Goal: Information Seeking & Learning: Learn about a topic

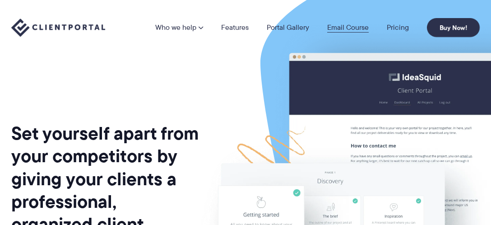
click at [352, 27] on link "Email Course" at bounding box center [348, 27] width 42 height 7
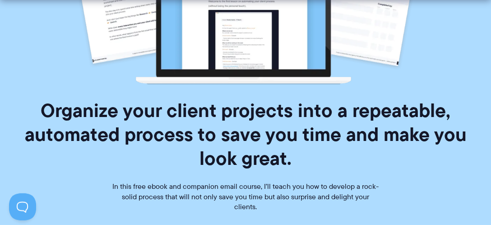
scroll to position [380, 0]
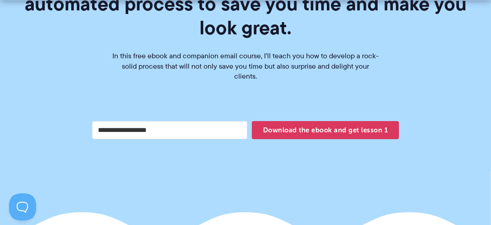
click at [154, 121] on input "Your email address" at bounding box center [169, 130] width 155 height 18
type input "**********"
click at [307, 110] on div "**********" at bounding box center [246, 123] width 316 height 55
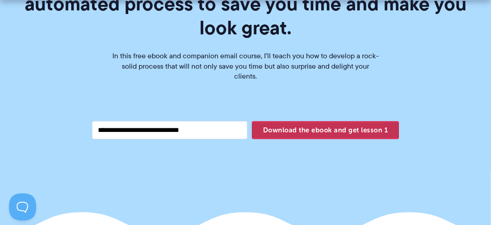
click at [306, 122] on span "Download the ebook and get lesson 1" at bounding box center [325, 129] width 147 height 15
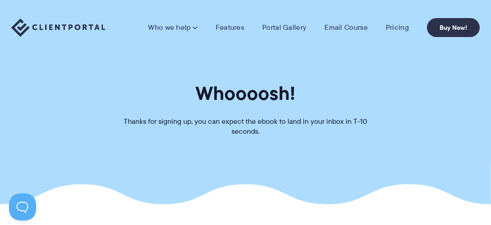
click at [222, 148] on section "Whoooosh! Thanks for signing up, you can expect the ebook to land in your inbox…" at bounding box center [245, 102] width 491 height 204
click at [445, 24] on link "Buy Now!" at bounding box center [453, 27] width 53 height 19
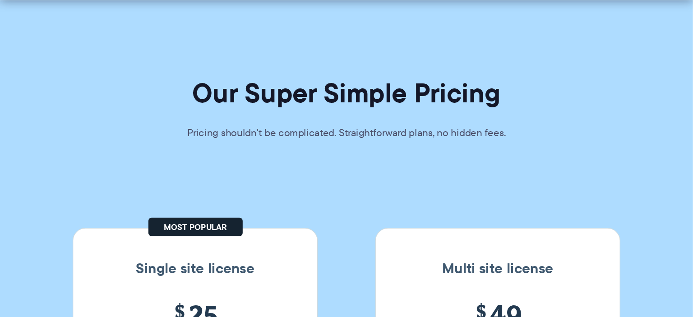
scroll to position [143, 0]
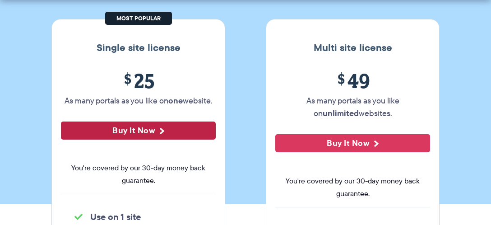
click at [160, 131] on button "Buy It Now" at bounding box center [138, 130] width 155 height 18
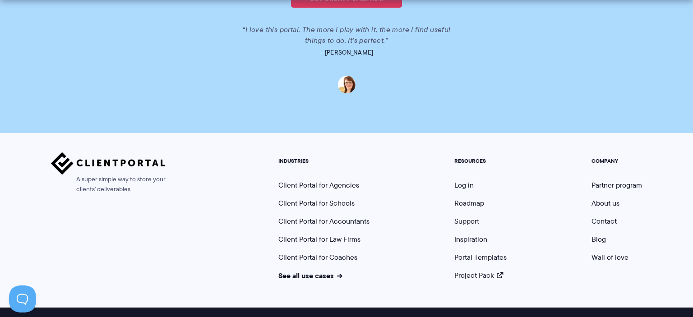
scroll to position [2225, 0]
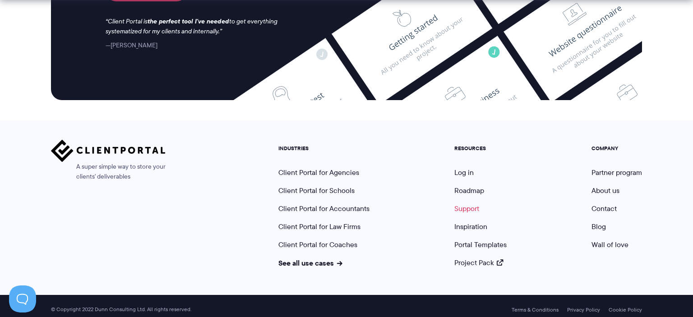
click at [470, 204] on link "Support" at bounding box center [466, 209] width 25 height 10
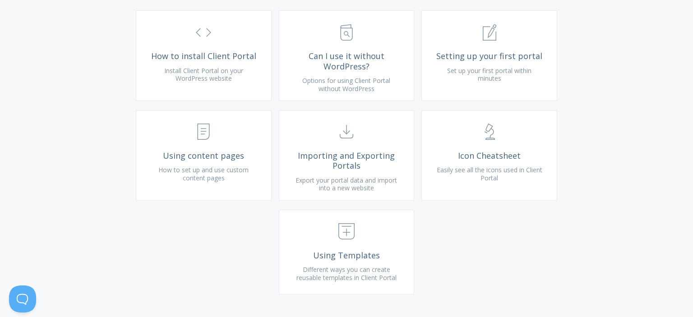
scroll to position [381, 0]
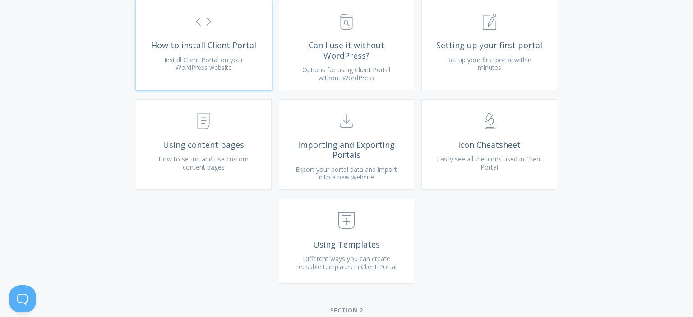
click at [221, 51] on span "How to install Client Portal" at bounding box center [204, 45] width 108 height 10
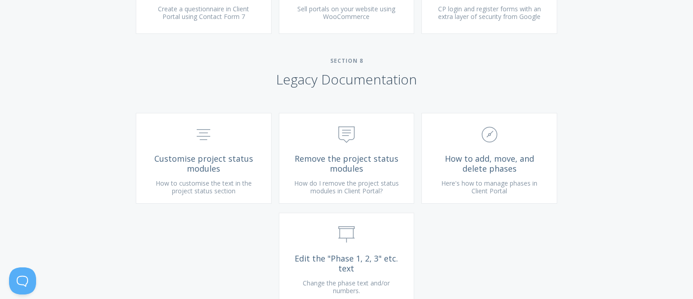
scroll to position [2340, 0]
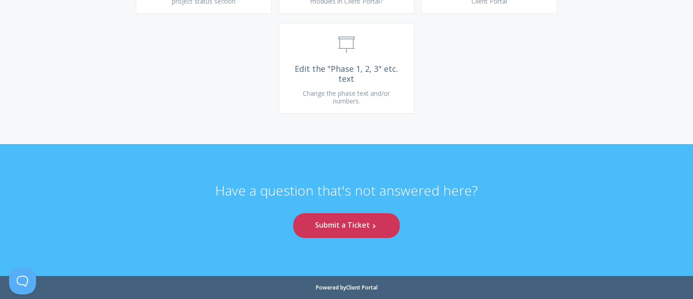
click at [332, 222] on link "Submit a Ticket .st0{fill:none;stroke:#000000;stroke-width:2;stroke-miterlimit:…" at bounding box center [346, 225] width 107 height 25
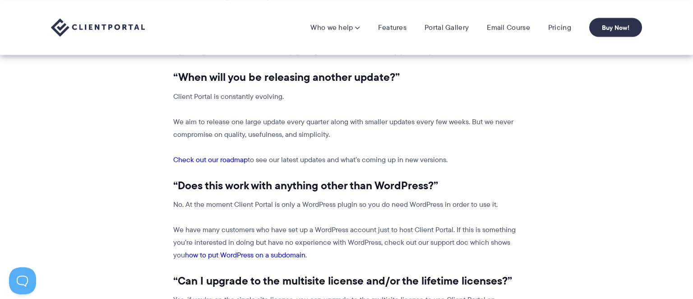
scroll to position [286, 0]
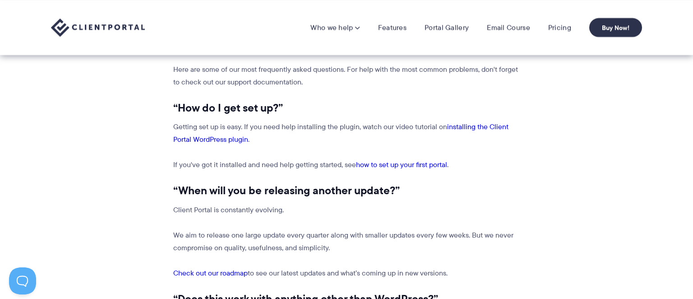
click at [465, 127] on link "installing the Client Portal WordPress plugin" at bounding box center [340, 132] width 335 height 23
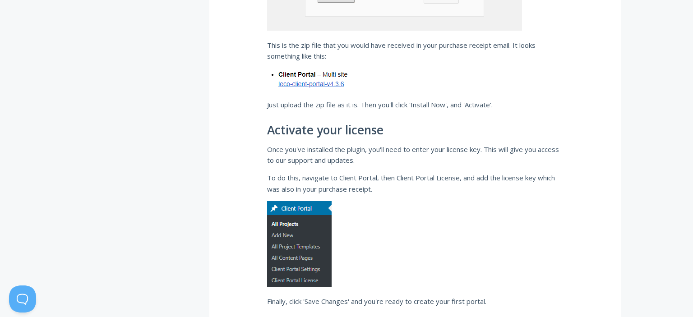
scroll to position [572, 0]
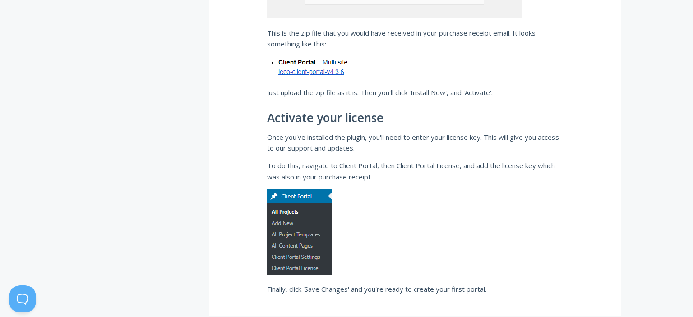
click at [319, 73] on img at bounding box center [311, 67] width 88 height 22
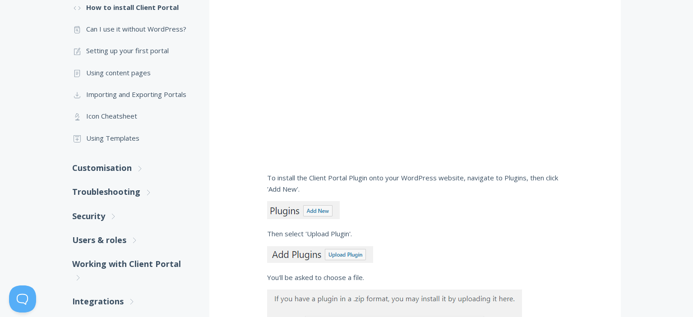
scroll to position [0, 0]
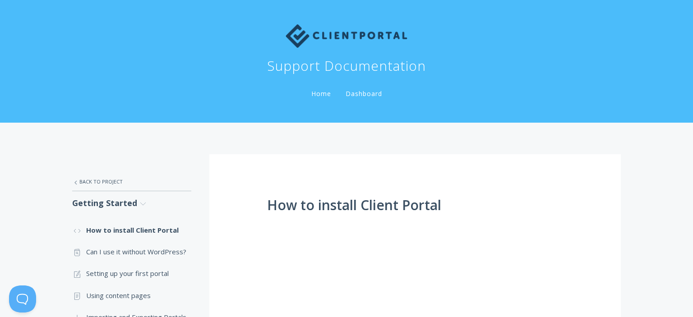
click at [329, 93] on link "Home" at bounding box center [321, 93] width 23 height 9
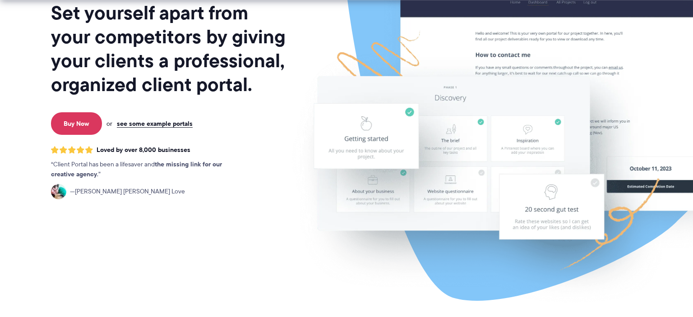
scroll to position [143, 0]
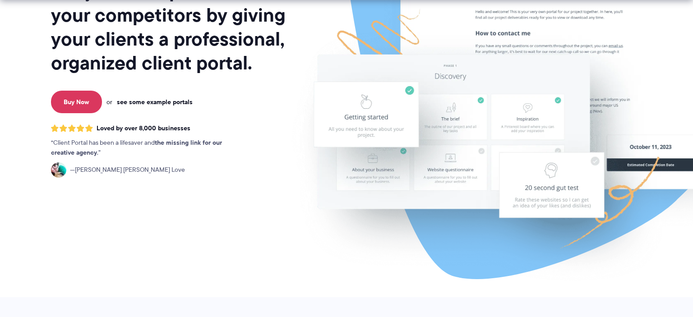
click at [148, 103] on link "see some example portals" at bounding box center [155, 102] width 76 height 8
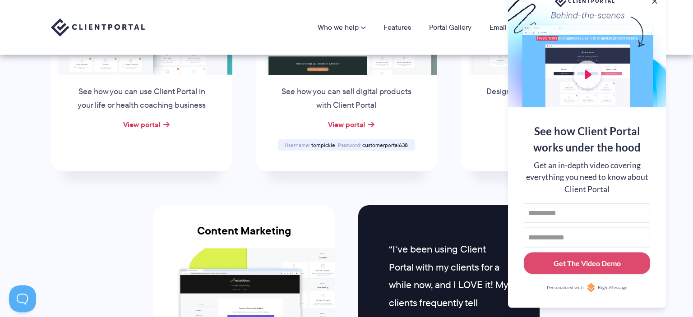
scroll to position [762, 0]
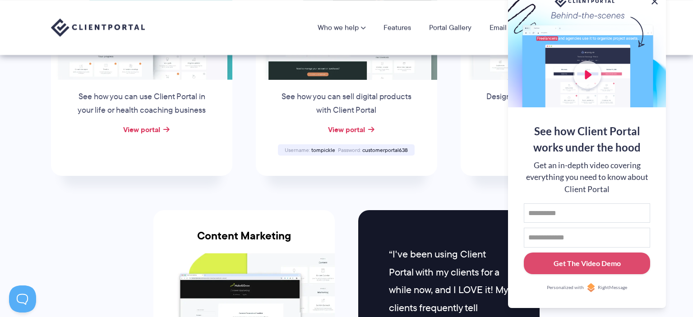
click at [657, 2] on button at bounding box center [654, 1] width 11 height 11
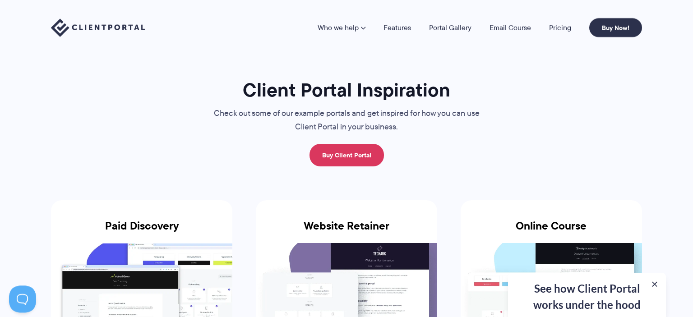
scroll to position [0, 0]
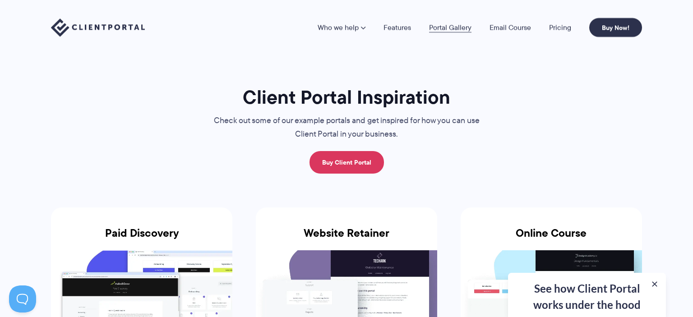
click at [449, 25] on link "Portal Gallery" at bounding box center [450, 27] width 42 height 7
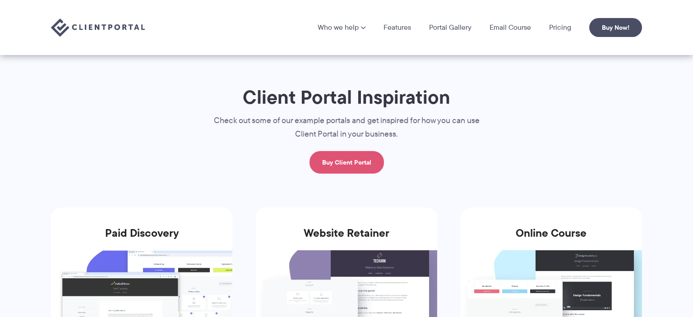
scroll to position [143, 0]
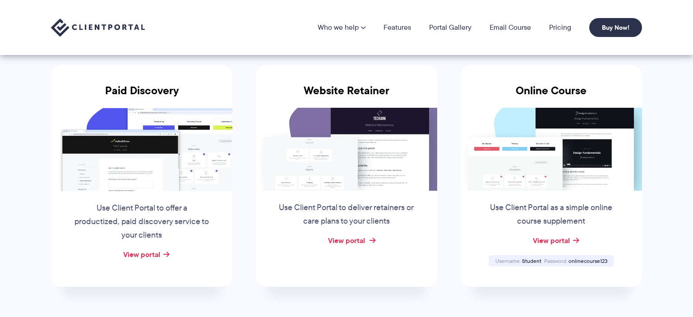
click at [355, 242] on link "View portal" at bounding box center [346, 240] width 37 height 11
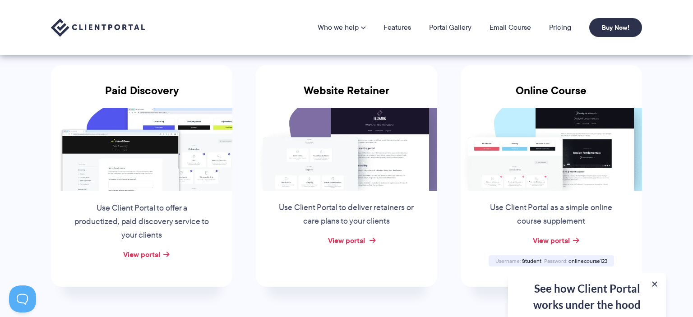
scroll to position [0, 0]
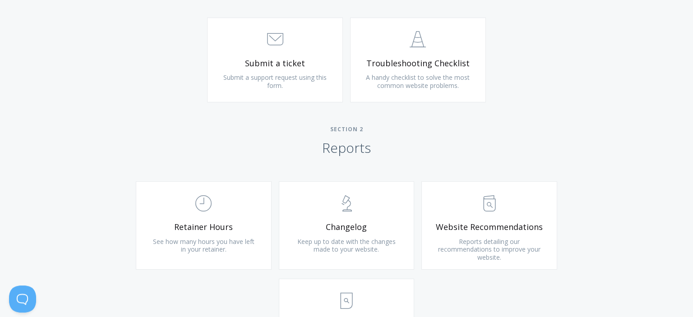
scroll to position [524, 0]
